Goal: Find contact information: Find contact information

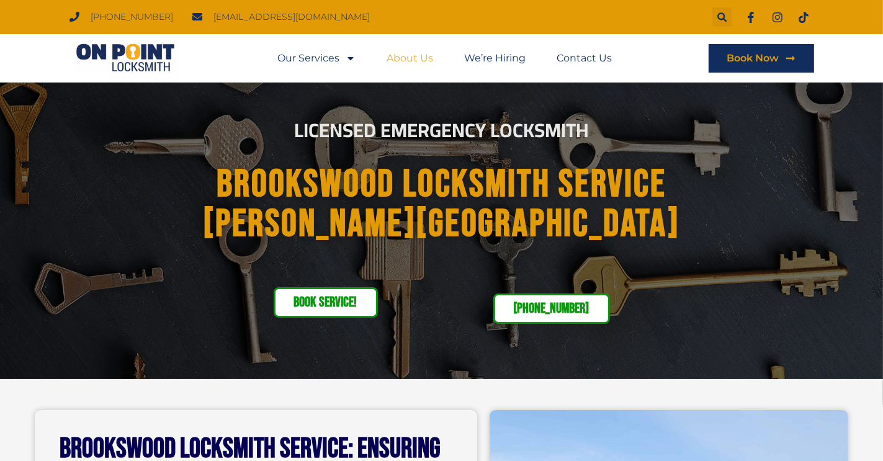
click at [408, 62] on link "About Us" at bounding box center [410, 58] width 47 height 29
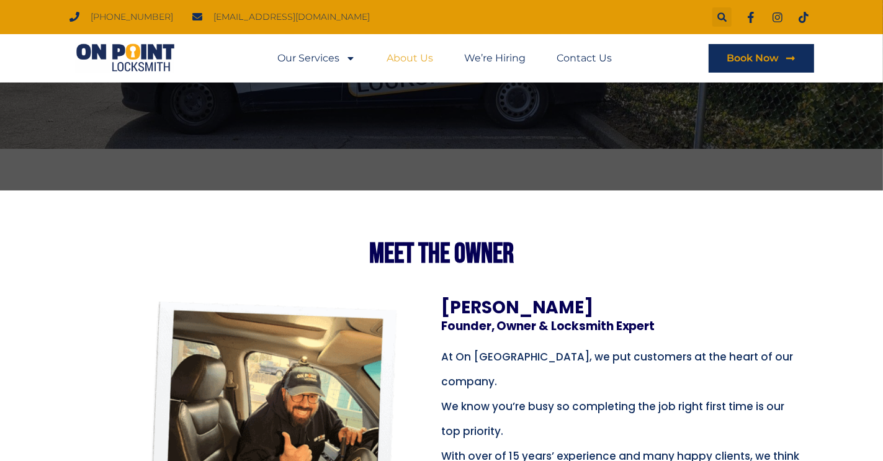
scroll to position [124, 0]
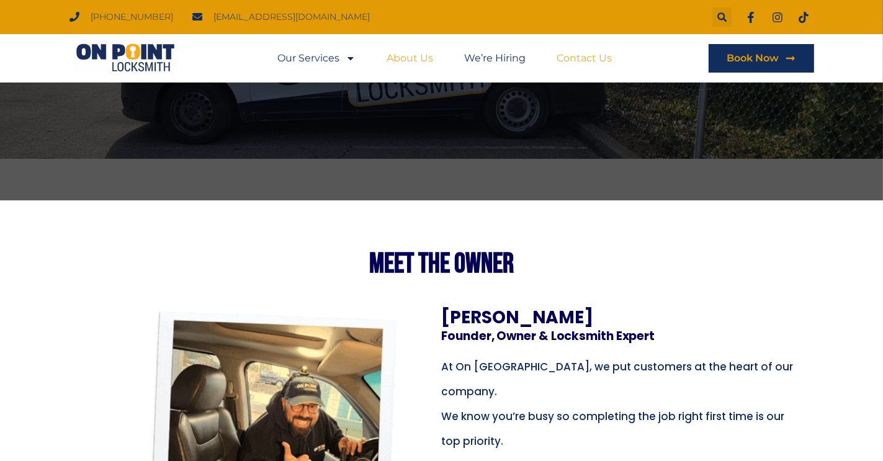
click at [595, 58] on link "Contact Us" at bounding box center [584, 58] width 55 height 29
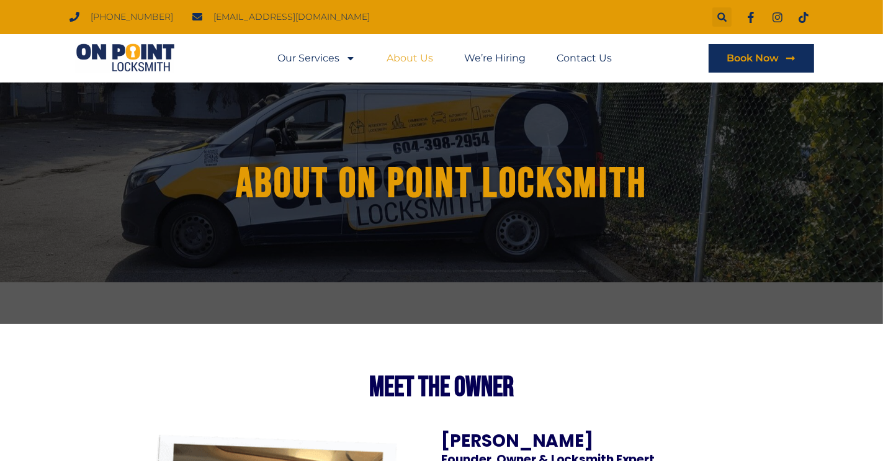
scroll to position [0, 0]
